Goal: Information Seeking & Learning: Learn about a topic

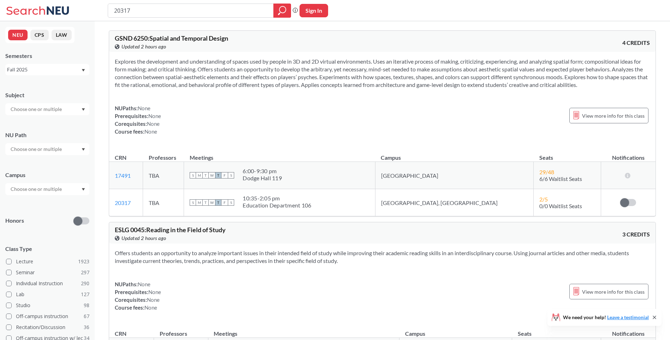
drag, startPoint x: 0, startPoint y: 0, endPoint x: 103, endPoint y: -2, distance: 102.7
click at [103, 0] on html "20317 Phrase search guarantees the exact search appears in the results. Ex. If …" at bounding box center [335, 170] width 670 height 340
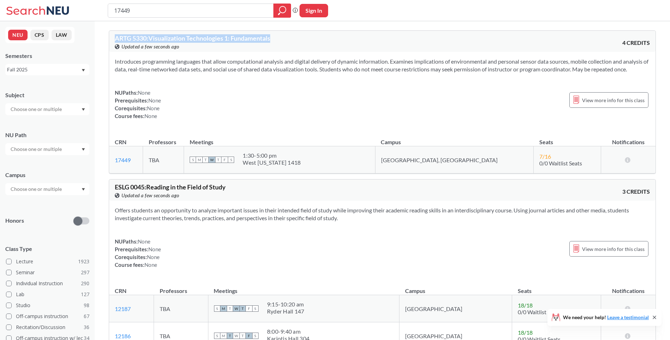
drag, startPoint x: 278, startPoint y: 40, endPoint x: 114, endPoint y: 36, distance: 163.8
click at [114, 36] on div "ARTG 5330 : Visualization Technologies 1: Fundamentals View this course on Bann…" at bounding box center [382, 41] width 546 height 21
copy span "ARTG 5330 : Visualization Technologies 1: Fundamentals"
click at [239, 80] on div "Introduces programming languages that allow computational analysis and digital …" at bounding box center [382, 91] width 546 height 79
drag, startPoint x: 270, startPoint y: 154, endPoint x: 320, endPoint y: 154, distance: 49.4
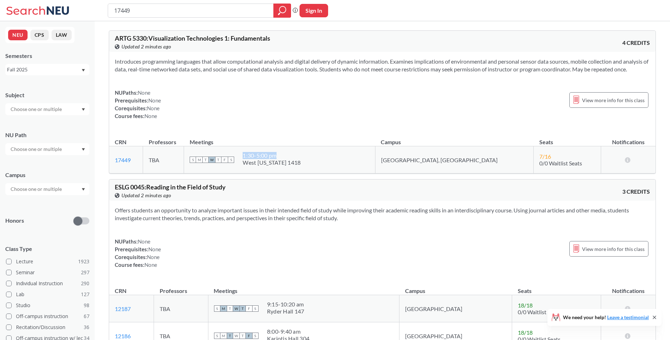
click at [320, 154] on div "S M T W T F S 1:30 - 5:00 pm [GEOGRAPHIC_DATA][US_STATE] 1418" at bounding box center [279, 160] width 179 height 16
copy div "1:30 - 5:00 pm"
click at [214, 10] on input "17449" at bounding box center [190, 11] width 155 height 12
drag, startPoint x: 220, startPoint y: 11, endPoint x: 79, endPoint y: 0, distance: 141.3
click at [0, 1] on html "17449 Phrase search guarantees the exact search appears in the results. Ex. If …" at bounding box center [335, 170] width 670 height 340
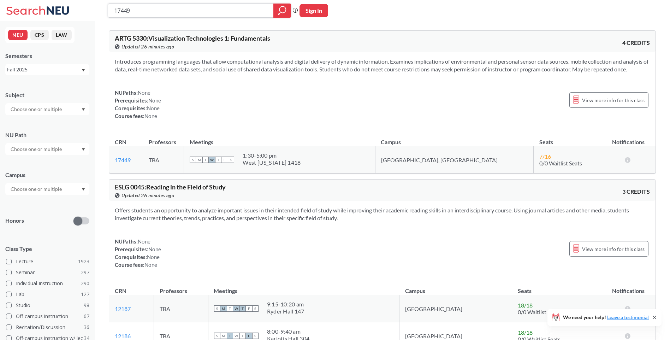
paste input "20317"
type input "20317"
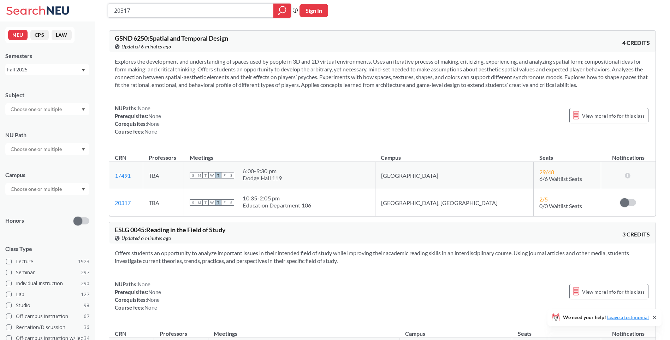
click at [211, 10] on input "20317" at bounding box center [190, 11] width 155 height 12
drag, startPoint x: 214, startPoint y: 11, endPoint x: 40, endPoint y: -3, distance: 174.2
click at [40, 0] on html "20317 Phrase search guarantees the exact search appears in the results. Ex. If …" at bounding box center [335, 170] width 670 height 340
